Goal: Task Accomplishment & Management: Use online tool/utility

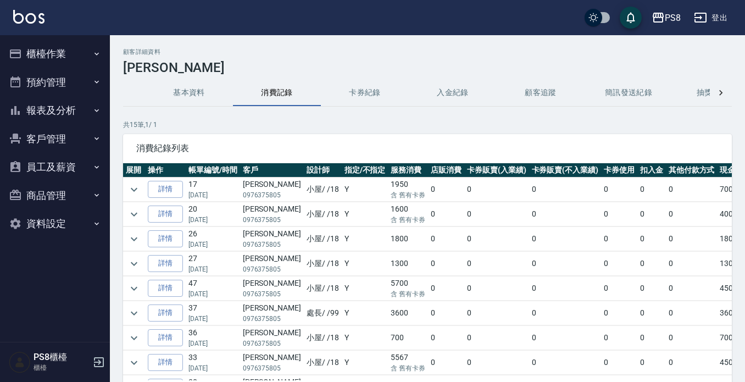
click at [68, 40] on button "櫃檯作業" at bounding box center [54, 54] width 101 height 29
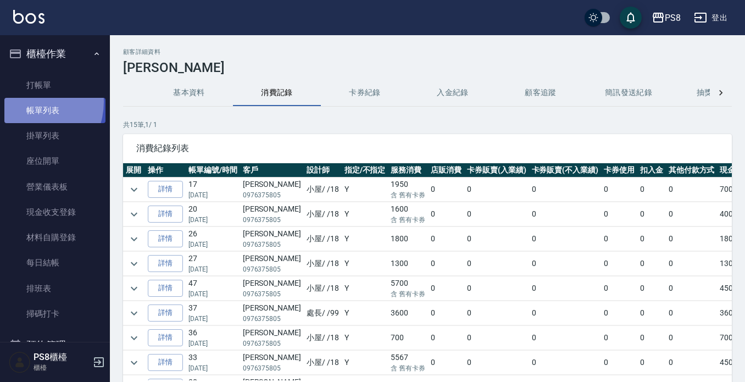
click at [27, 102] on link "帳單列表" at bounding box center [54, 110] width 101 height 25
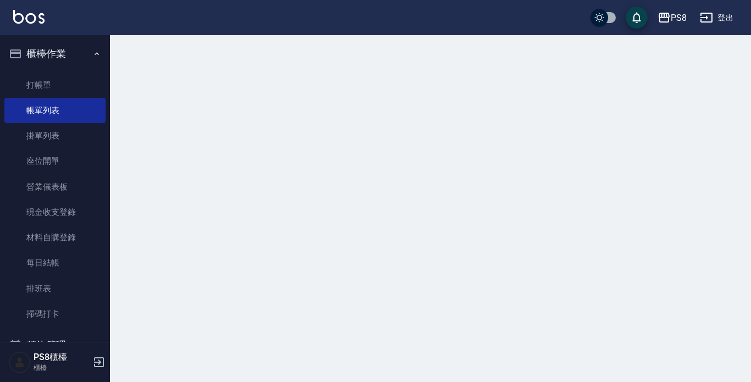
click at [34, 85] on link "打帳單" at bounding box center [54, 85] width 101 height 25
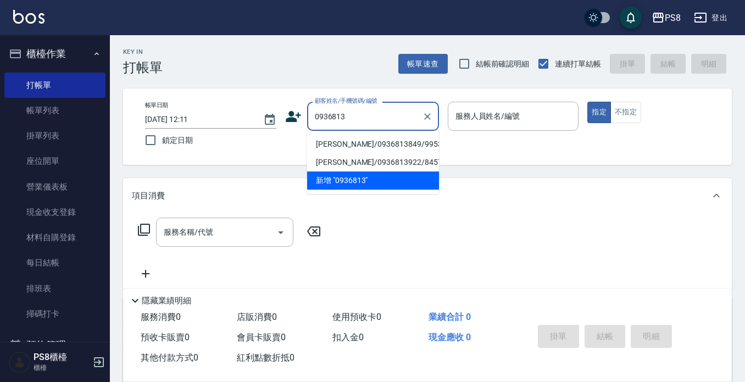
click at [357, 142] on li "[PERSON_NAME]/0936813849/9953" at bounding box center [373, 144] width 132 height 18
type input "[PERSON_NAME]/0936813849/9953"
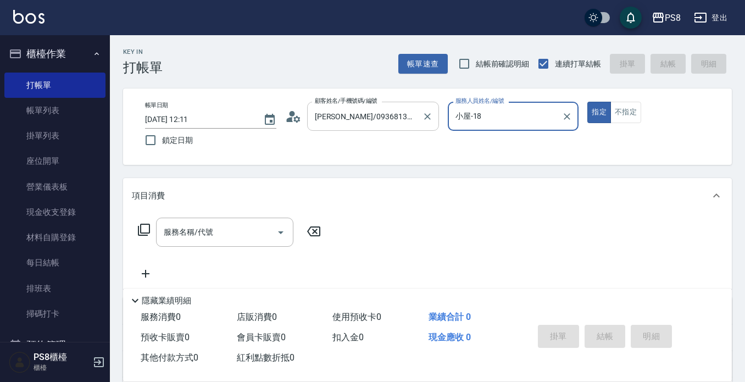
type input "小屋-18"
click at [301, 121] on icon at bounding box center [293, 116] width 16 height 16
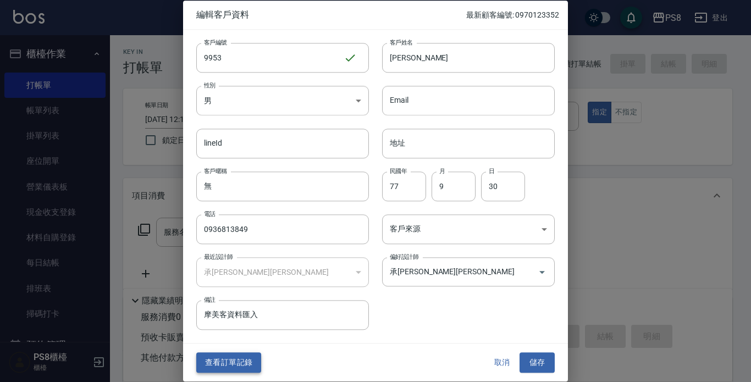
click at [223, 358] on button "查看訂單記錄" at bounding box center [228, 363] width 65 height 20
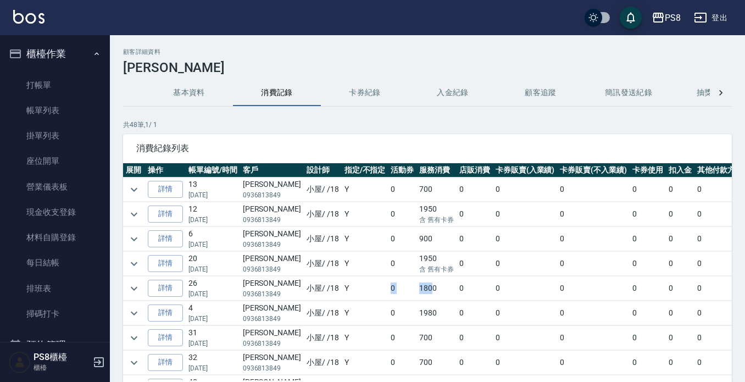
drag, startPoint x: 372, startPoint y: 283, endPoint x: 413, endPoint y: 291, distance: 42.2
click at [413, 291] on tr "詳情 26 [DATE] [PERSON_NAME]0936813849 [PERSON_NAME] / /18 Y 0 1800 0 0 0 0 0 0 1…" at bounding box center [465, 289] width 685 height 24
click at [417, 291] on td "1800" at bounding box center [437, 289] width 40 height 24
click at [425, 291] on td "1800" at bounding box center [437, 289] width 40 height 24
drag, startPoint x: 451, startPoint y: 290, endPoint x: 394, endPoint y: 289, distance: 56.6
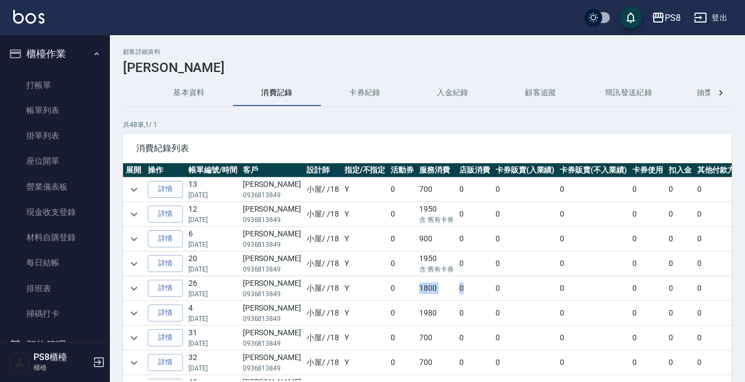
click at [394, 289] on tr "詳情 26 [DATE] [PERSON_NAME]0936813849 [PERSON_NAME] / /18 Y 0 1800 0 0 0 0 0 0 1…" at bounding box center [465, 289] width 685 height 24
click at [394, 289] on td "0" at bounding box center [402, 289] width 29 height 24
drag, startPoint x: 394, startPoint y: 289, endPoint x: 544, endPoint y: 280, distance: 150.4
click at [544, 280] on tr "詳情 26 [DATE] [PERSON_NAME]0936813849 [PERSON_NAME] / /18 Y 0 1800 0 0 0 0 0 0 1…" at bounding box center [465, 289] width 685 height 24
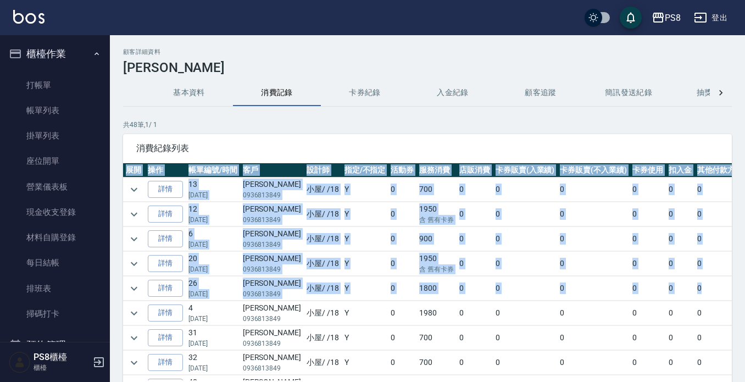
drag, startPoint x: 684, startPoint y: 290, endPoint x: 125, endPoint y: 170, distance: 571.6
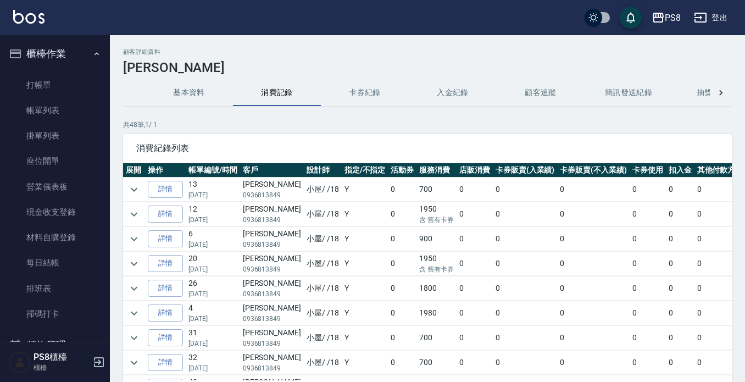
click at [129, 147] on div "消費紀錄列表" at bounding box center [427, 148] width 609 height 29
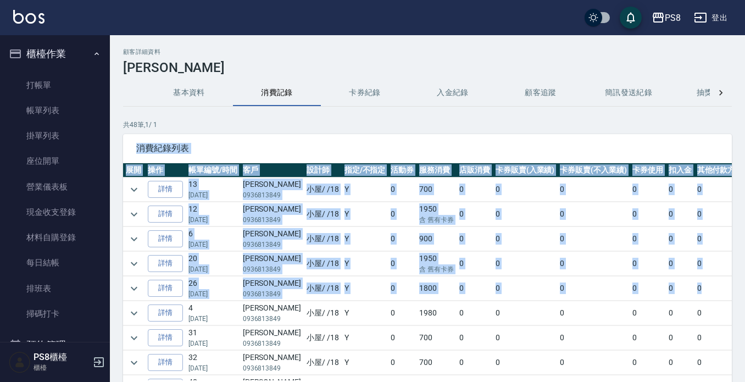
drag, startPoint x: 134, startPoint y: 147, endPoint x: 687, endPoint y: 280, distance: 568.8
click at [687, 280] on div "消費紀錄列表 展開 操作 帳單編號/時間 客戶 設計師 指定/不指定 活動券 服務消費 店販消費 卡券販賣(入業績) 卡券販賣(不入業績) 卡券使用 扣入金 …" at bounding box center [427, 272] width 609 height 276
click at [695, 281] on td "0" at bounding box center [721, 289] width 52 height 24
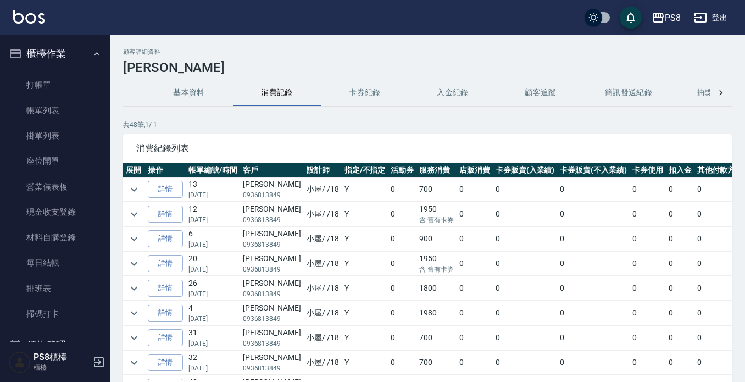
click at [695, 237] on td "0" at bounding box center [721, 239] width 52 height 24
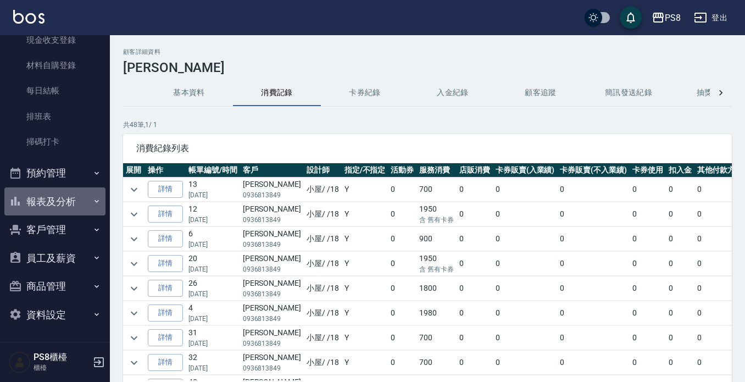
click at [55, 190] on button "報表及分析" at bounding box center [54, 201] width 101 height 29
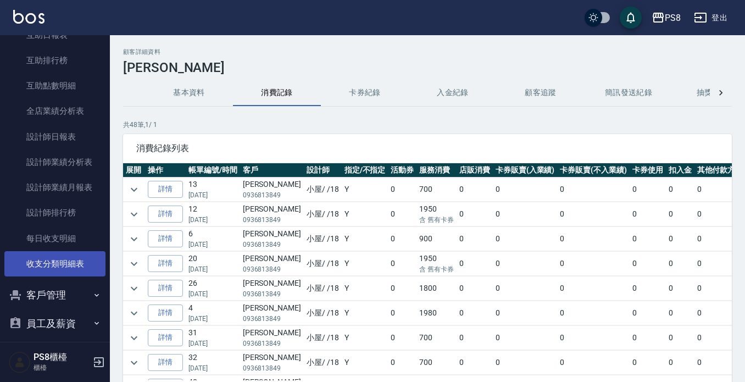
scroll to position [486, 0]
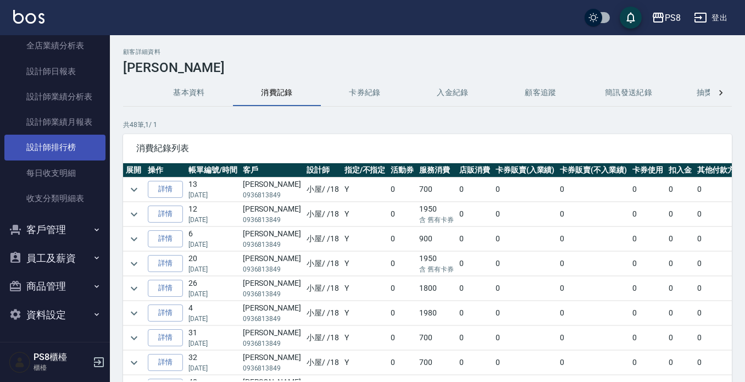
click at [64, 154] on link "設計師排行榜" at bounding box center [54, 147] width 101 height 25
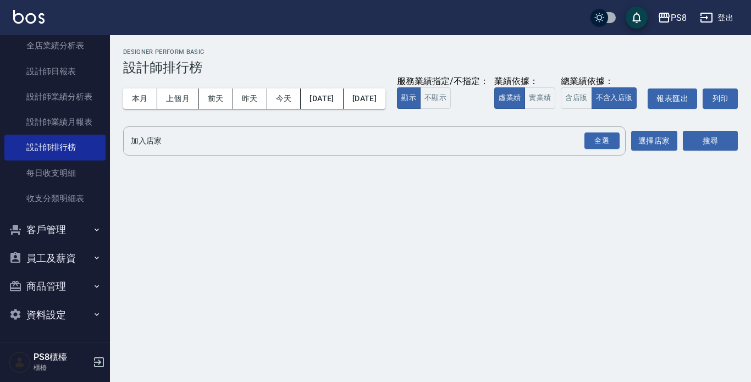
click at [227, 79] on div "本月 上個月 [DATE] [DATE] [DATE] [DATE] [DATE] 服務業績指定/不指定： 顯示 不顯示 業績依據： 虛業績 實業績 總業績依…" at bounding box center [430, 98] width 615 height 47
click at [227, 78] on div "本月 上個月 [DATE] [DATE] [DATE] [DATE] [DATE] 服務業績指定/不指定： 顯示 不顯示 業績依據： 虛業績 實業績 總業績依…" at bounding box center [430, 98] width 615 height 47
click at [151, 101] on button "本月" at bounding box center [140, 99] width 34 height 20
click at [132, 100] on button "本月" at bounding box center [140, 99] width 34 height 20
click at [524, 109] on button "實業績" at bounding box center [539, 97] width 31 height 21
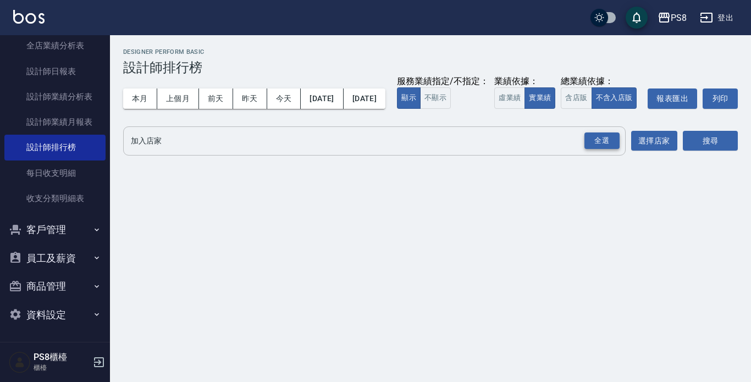
click at [609, 150] on div "全選" at bounding box center [601, 140] width 35 height 17
click at [714, 152] on button "搜尋" at bounding box center [710, 141] width 55 height 20
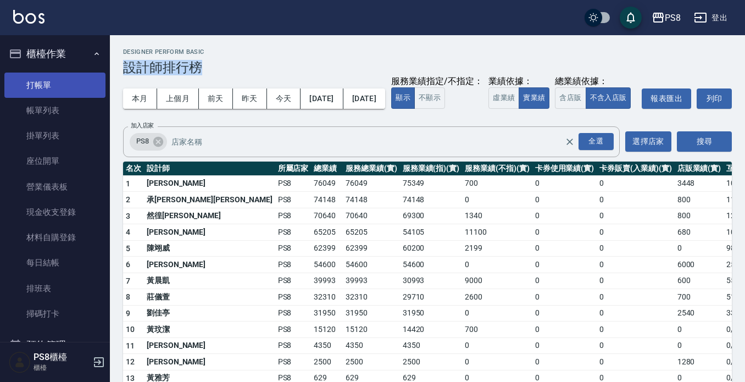
click at [76, 95] on link "打帳單" at bounding box center [54, 85] width 101 height 25
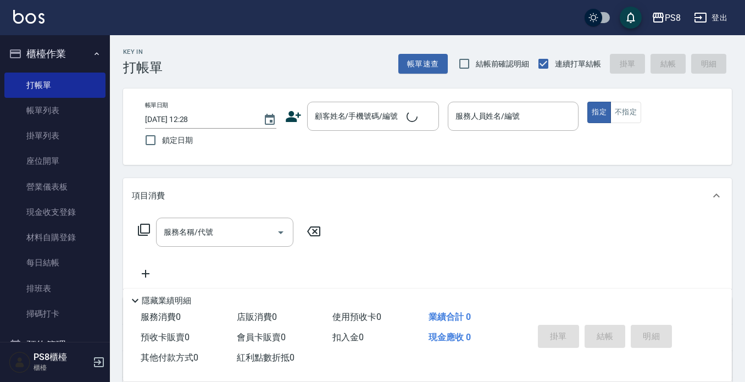
drag, startPoint x: 298, startPoint y: 54, endPoint x: 253, endPoint y: 51, distance: 45.2
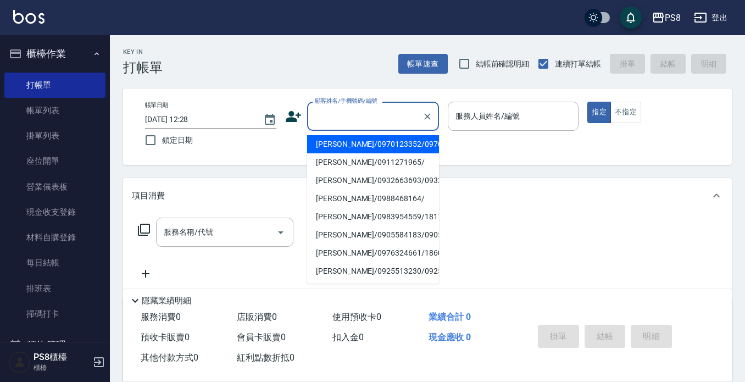
drag, startPoint x: 347, startPoint y: 114, endPoint x: 356, endPoint y: 95, distance: 20.9
click at [347, 114] on input "顧客姓名/手機號碼/編號" at bounding box center [365, 116] width 106 height 19
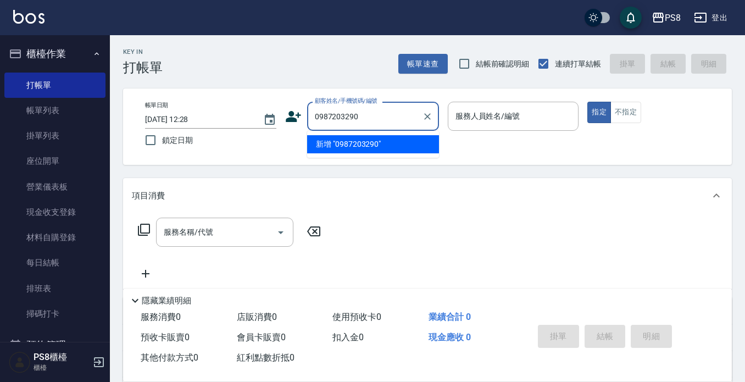
type input "0987203290"
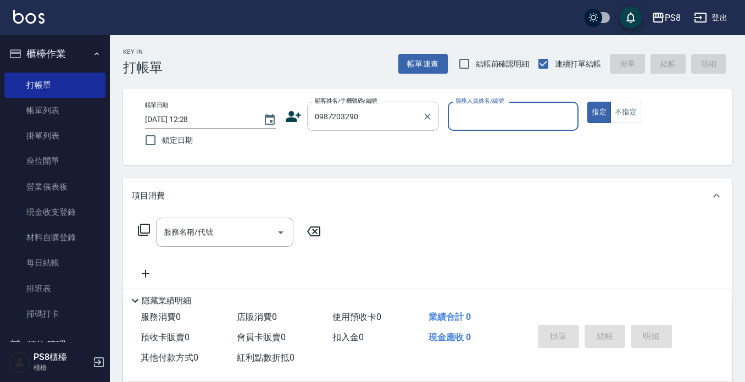
click at [396, 109] on input "0987203290" at bounding box center [365, 116] width 106 height 19
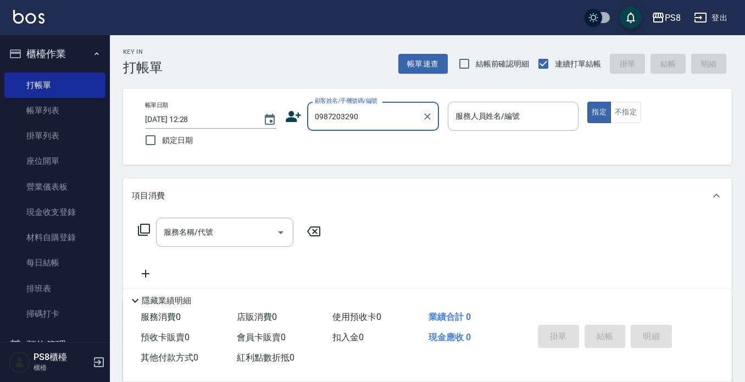
click at [430, 121] on icon "Clear" at bounding box center [427, 116] width 11 height 11
type input "x"
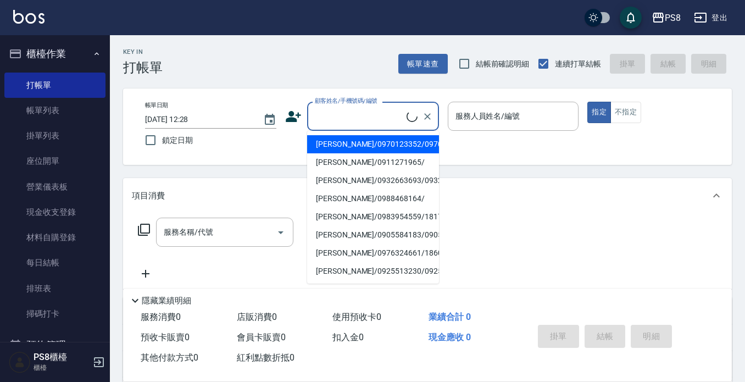
type input "ㄔ"
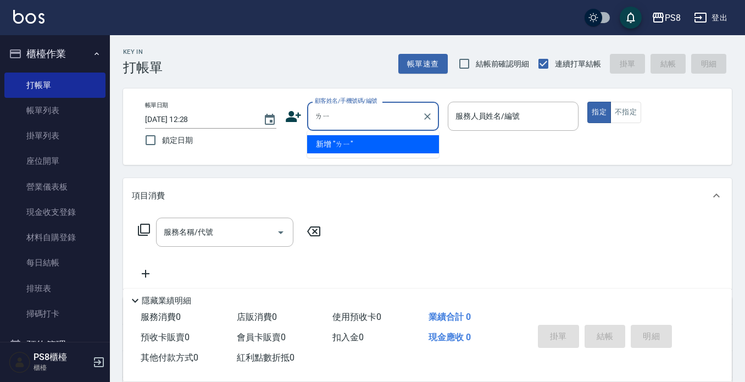
type input "[PERSON_NAME]"
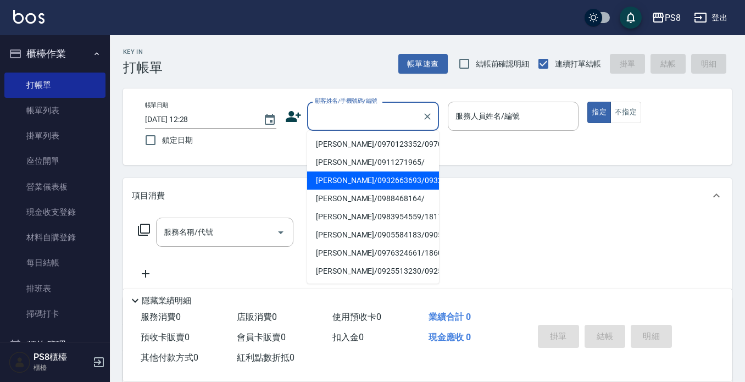
drag, startPoint x: 519, startPoint y: 183, endPoint x: 525, endPoint y: 176, distance: 8.9
click at [524, 175] on div "Key In 打帳單 帳單速查 結帳前確認明細 連續打單結帳 掛單 結帳 明細 帳單日期 [DATE] 12:28 鎖定日期 顧客姓名/手機號碼/編號 顧客姓…" at bounding box center [427, 285] width 635 height 500
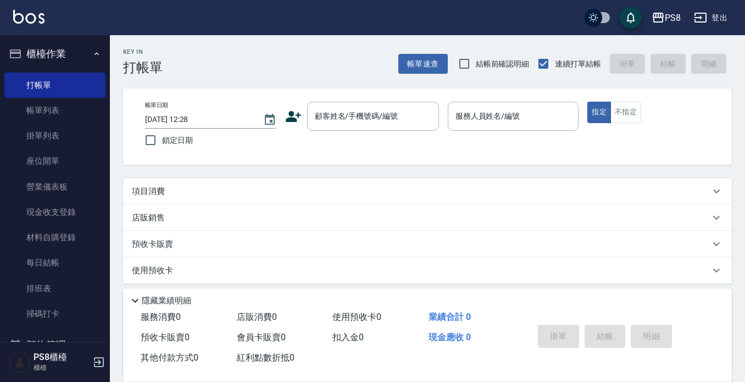
drag, startPoint x: 677, startPoint y: 120, endPoint x: 667, endPoint y: 118, distance: 10.1
drag, startPoint x: 668, startPoint y: 118, endPoint x: 375, endPoint y: 235, distance: 315.0
click at [374, 235] on div "預收卡販賣" at bounding box center [427, 244] width 609 height 26
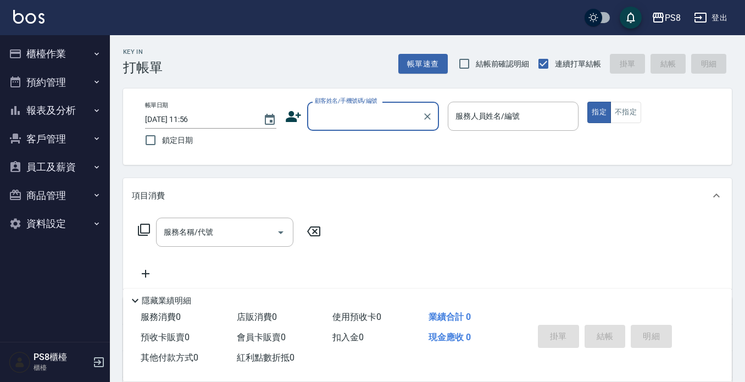
click at [52, 108] on button "報表及分析" at bounding box center [54, 110] width 101 height 29
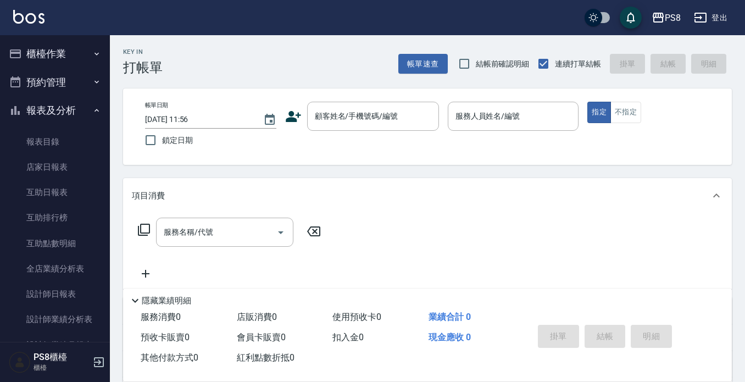
click at [66, 48] on button "櫃檯作業" at bounding box center [54, 54] width 101 height 29
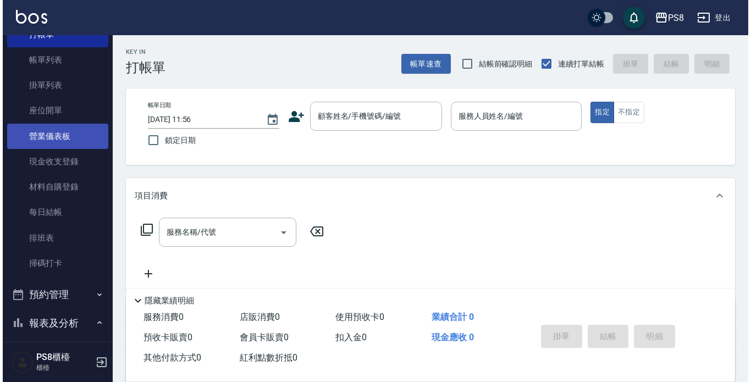
scroll to position [110, 0]
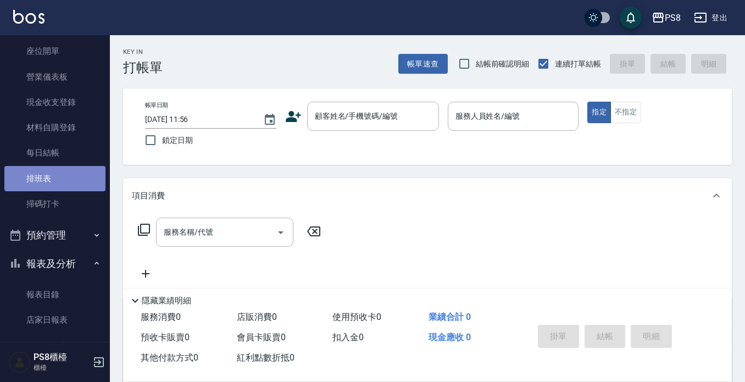
click at [67, 182] on link "排班表" at bounding box center [54, 178] width 101 height 25
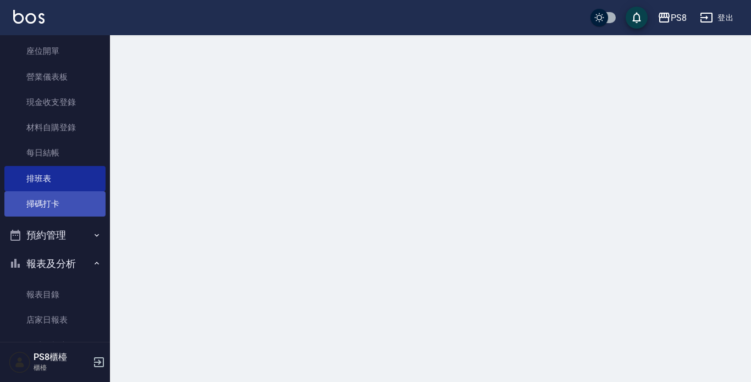
drag, startPoint x: 64, startPoint y: 199, endPoint x: 71, endPoint y: 157, distance: 42.9
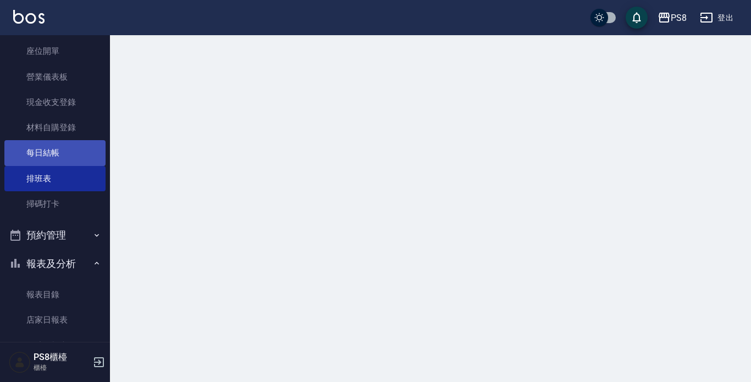
click at [64, 200] on link "掃碼打卡" at bounding box center [54, 203] width 101 height 25
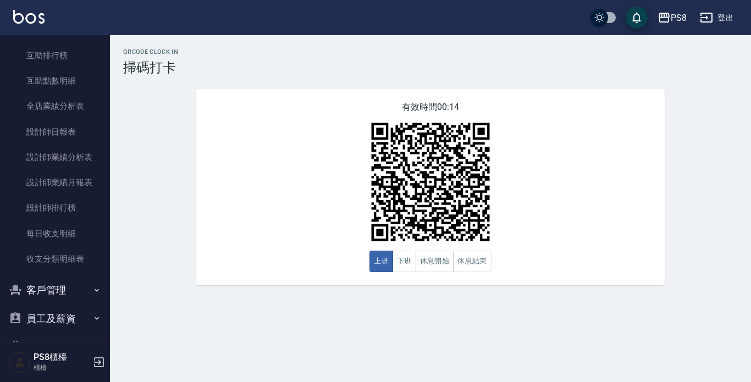
scroll to position [486, 0]
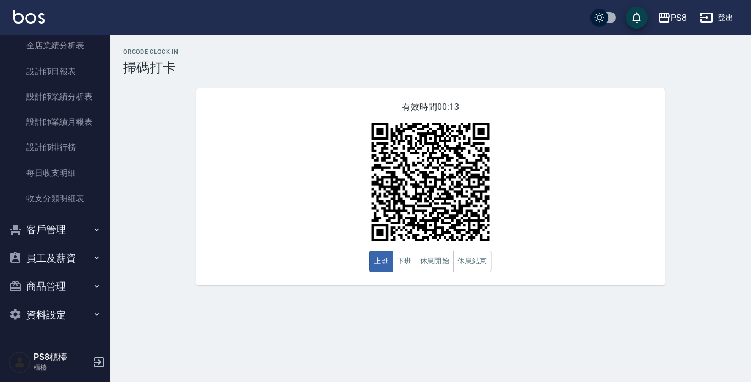
click at [43, 240] on button "客戶管理" at bounding box center [54, 229] width 101 height 29
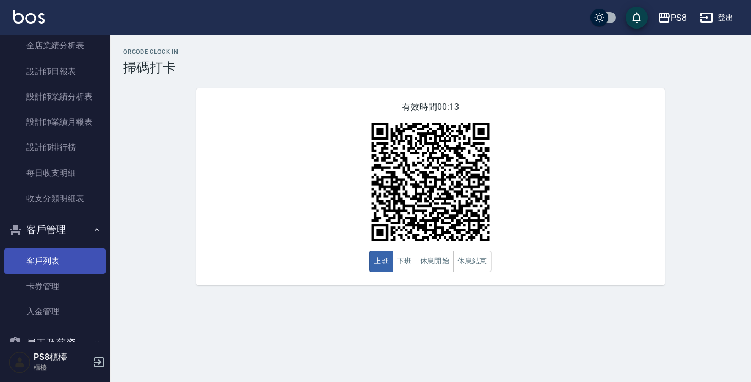
click at [52, 266] on link "客戶列表" at bounding box center [54, 260] width 101 height 25
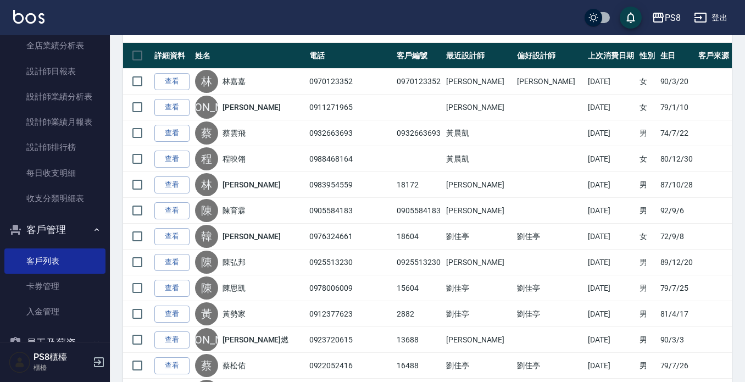
scroll to position [571, 0]
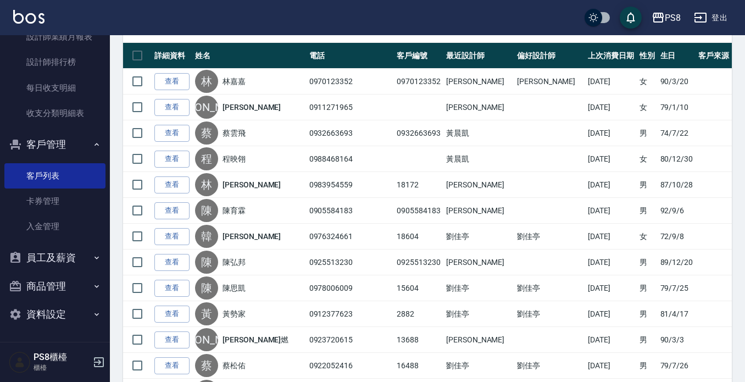
click at [65, 260] on button "員工及薪資" at bounding box center [54, 258] width 101 height 29
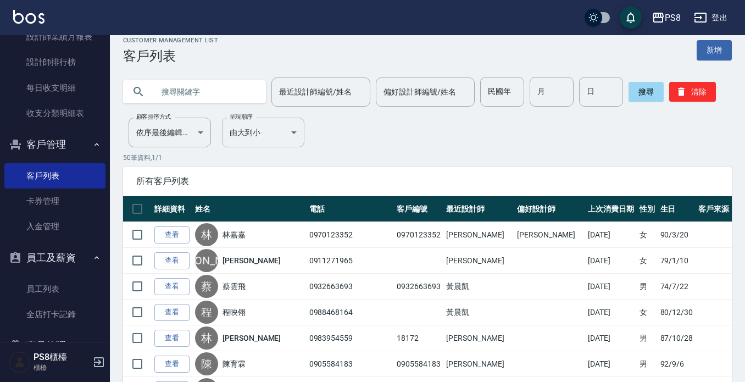
scroll to position [0, 0]
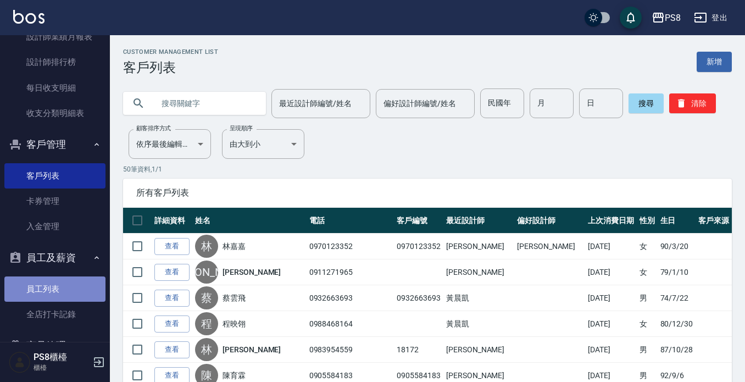
click at [62, 300] on link "員工列表" at bounding box center [54, 289] width 101 height 25
